Goal: Task Accomplishment & Management: Use online tool/utility

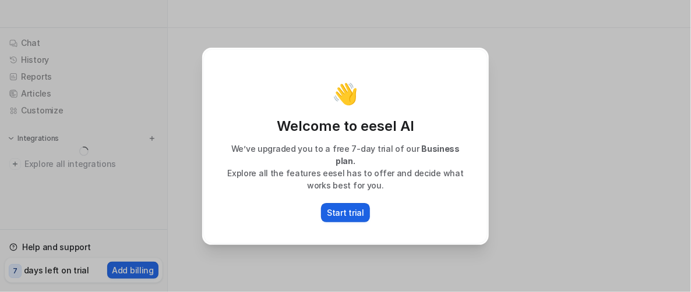
click at [346, 207] on p "Start trial" at bounding box center [345, 213] width 37 height 12
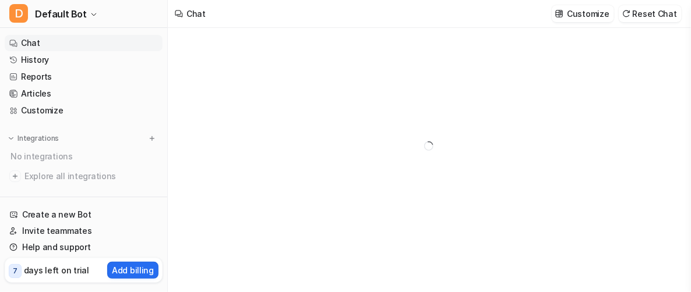
type textarea "**********"
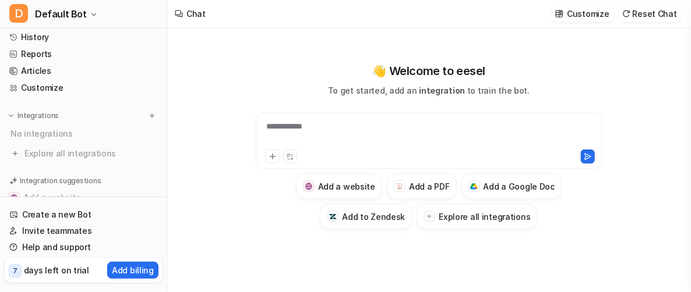
scroll to position [107, 0]
